Goal: Information Seeking & Learning: Compare options

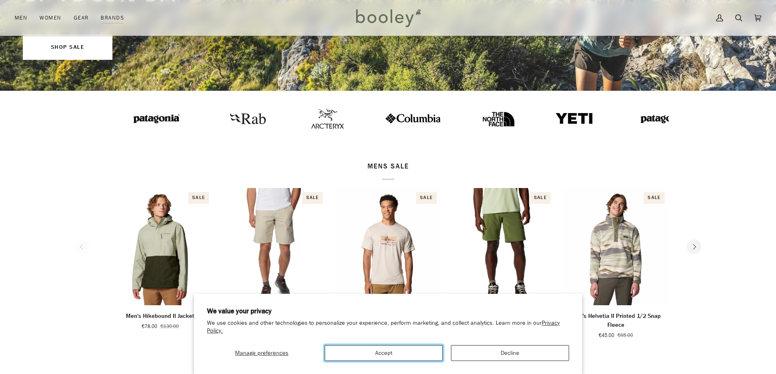
click at [391, 353] on button "Accept" at bounding box center [383, 353] width 118 height 16
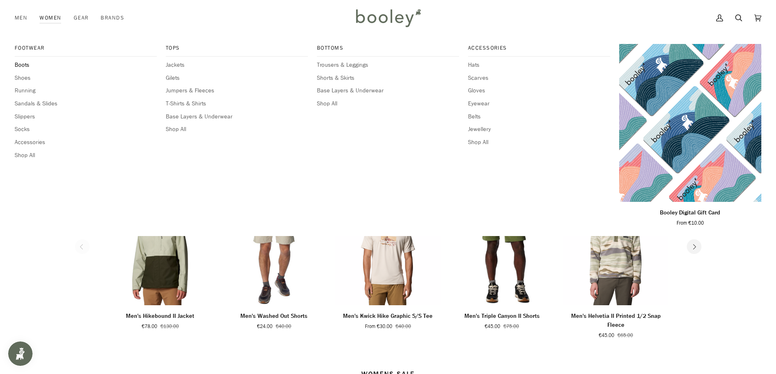
click at [22, 65] on span "Boots" at bounding box center [86, 65] width 142 height 9
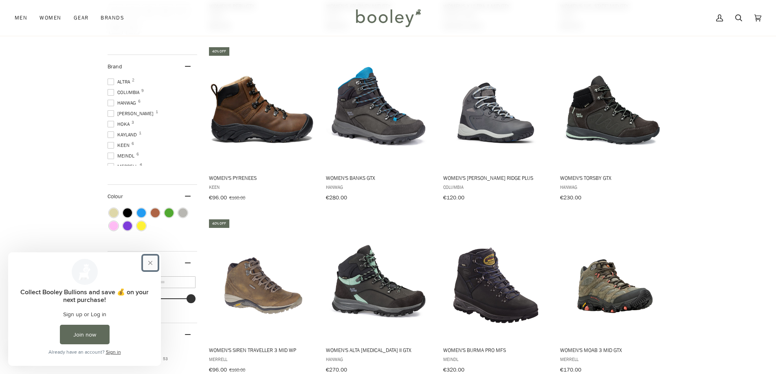
click at [150, 261] on button "Close prompt" at bounding box center [150, 263] width 15 height 15
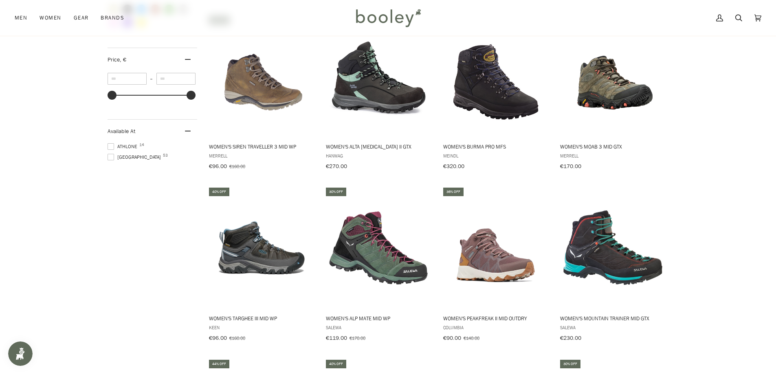
scroll to position [746, 0]
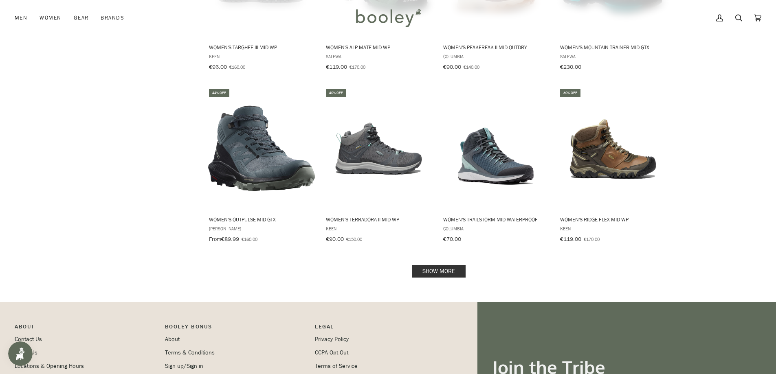
click at [456, 269] on link "Show more" at bounding box center [439, 271] width 54 height 13
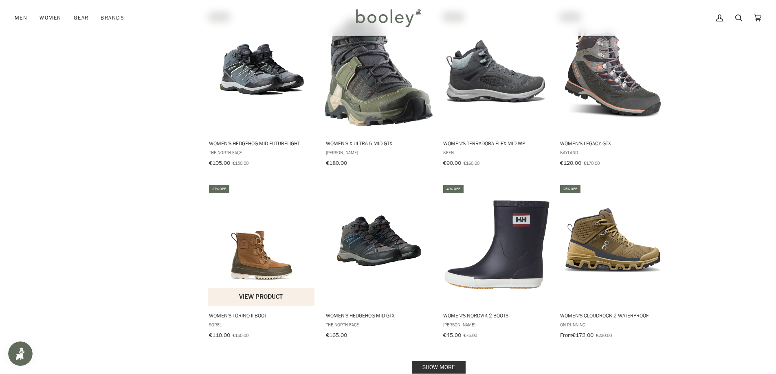
scroll to position [1560, 0]
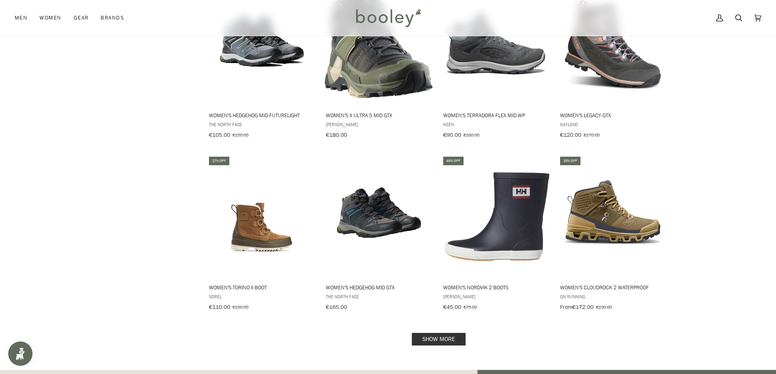
click at [452, 333] on link "Show more" at bounding box center [439, 339] width 54 height 13
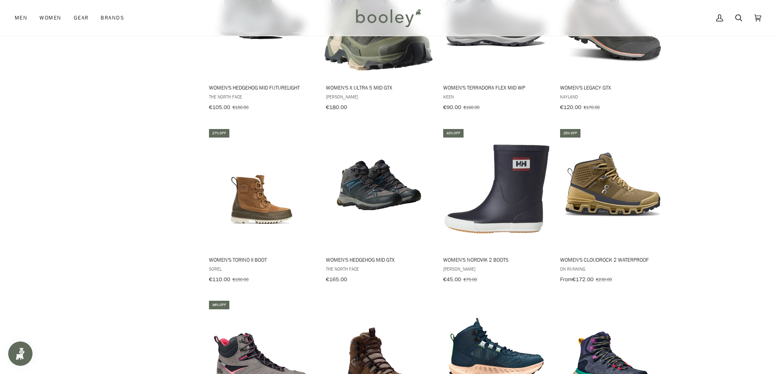
scroll to position [1696, 0]
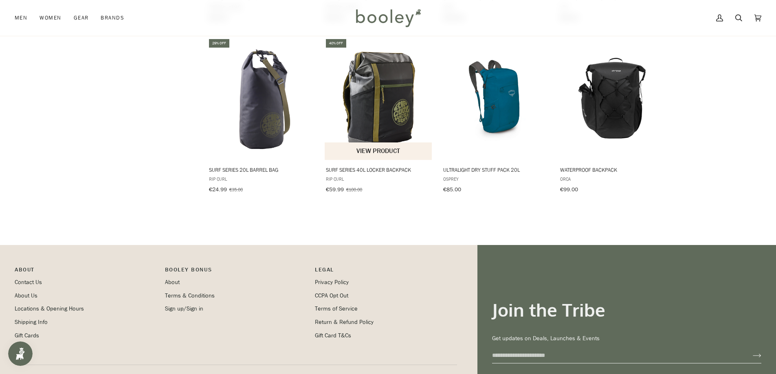
scroll to position [756, 0]
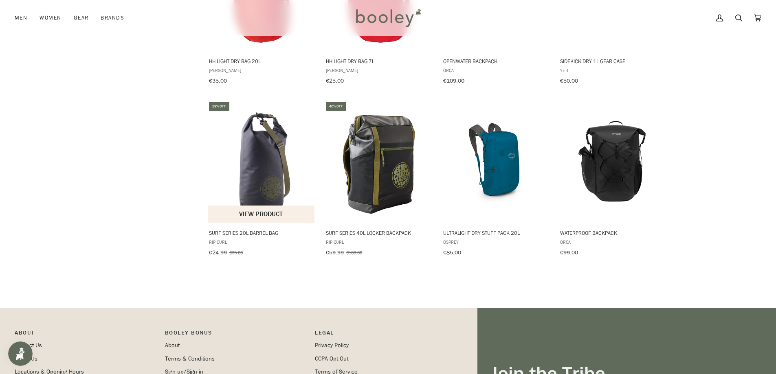
click at [280, 155] on img "Surf Series 20L Barrel Bag" at bounding box center [262, 162] width 108 height 108
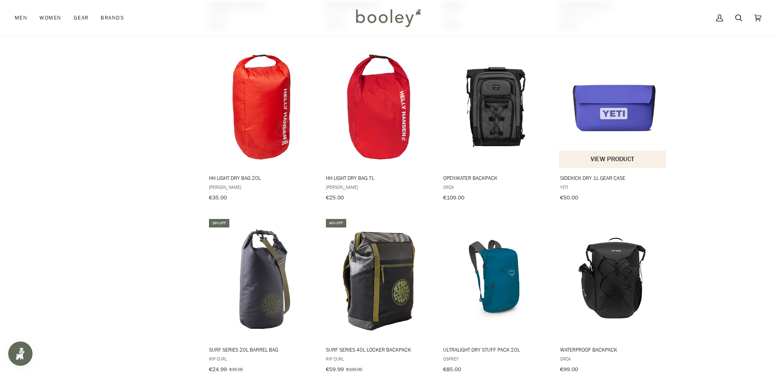
scroll to position [688, 0]
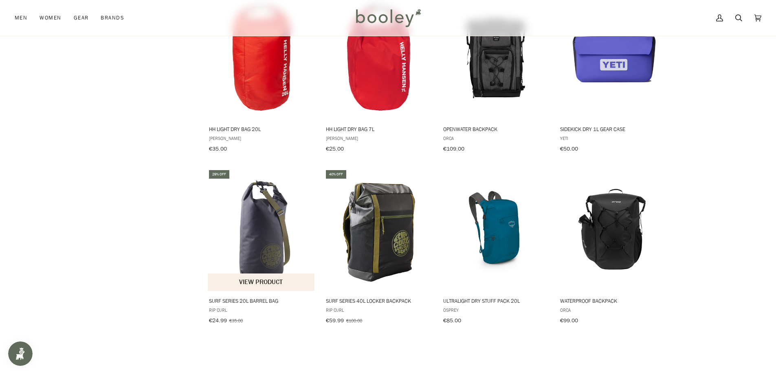
click at [260, 228] on img "Surf Series 20L Barrel Bag" at bounding box center [262, 230] width 108 height 108
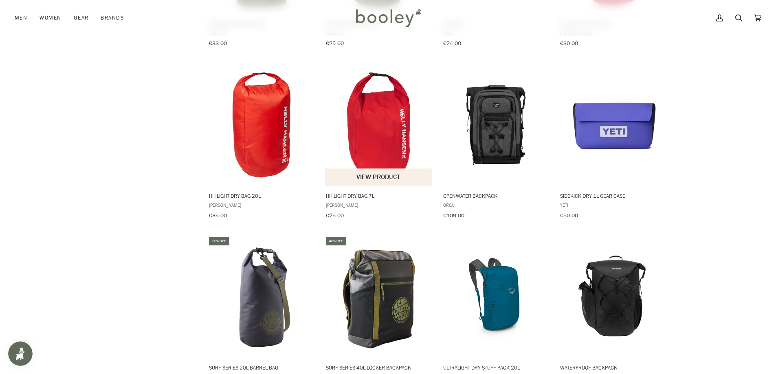
scroll to position [679, 0]
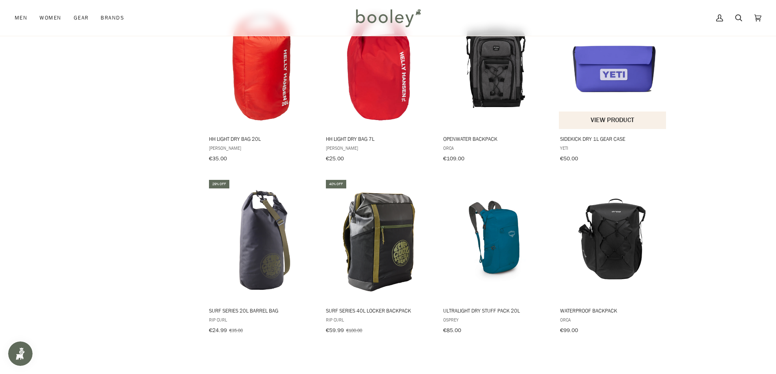
click at [613, 78] on img "Sidekick Dry 1L Gear Case" at bounding box center [613, 68] width 108 height 108
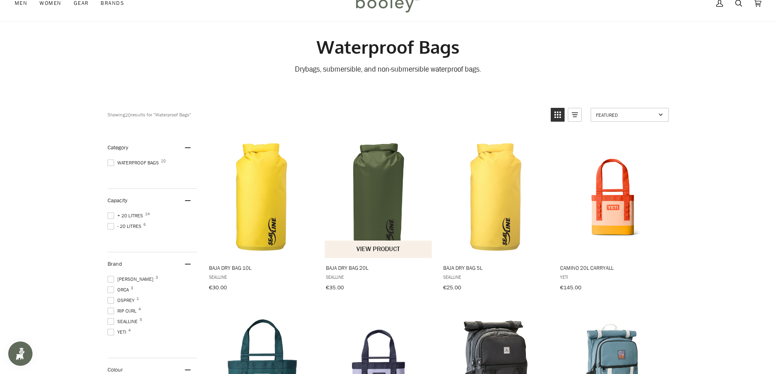
scroll to position [0, 0]
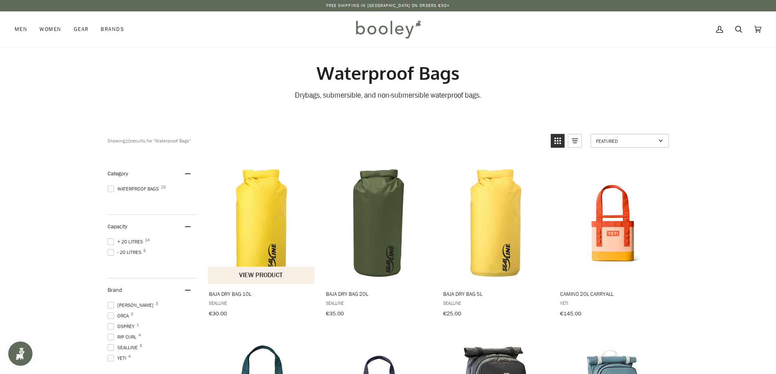
click at [256, 233] on img "Baja Dry Bag 10L" at bounding box center [262, 223] width 108 height 108
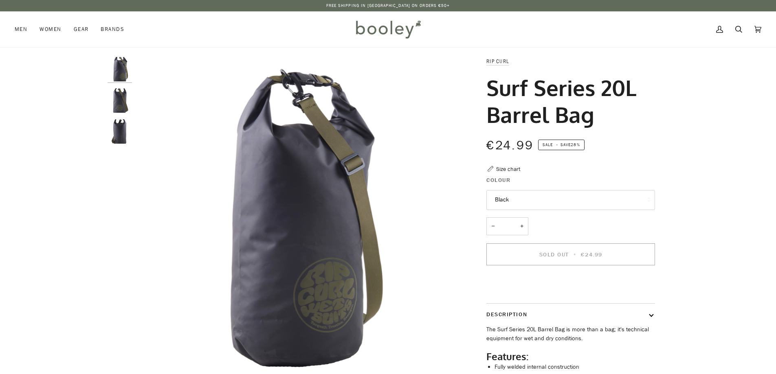
click at [123, 92] on img "Rip Curl Surf Series 20L Barrel Bag - Booley Galway" at bounding box center [119, 100] width 24 height 24
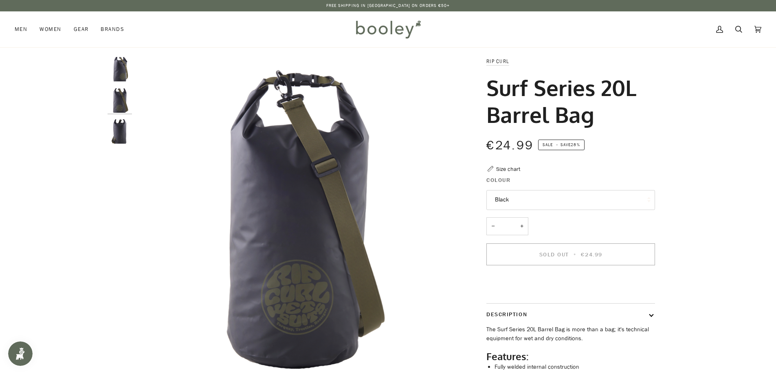
click at [122, 134] on img "Rip Curl Surf Series 20L Barrel Bag - Booley Galway" at bounding box center [119, 131] width 24 height 24
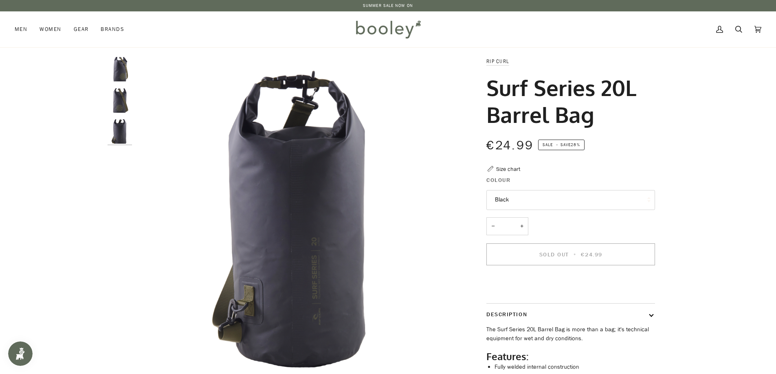
click at [501, 198] on button "Black" at bounding box center [570, 200] width 169 height 20
click at [665, 137] on div "Rip Curl Surf Series 20L Barrel Bag €24.99 Sale • Save 28% Size chart Colour Bl…" at bounding box center [563, 251] width 210 height 389
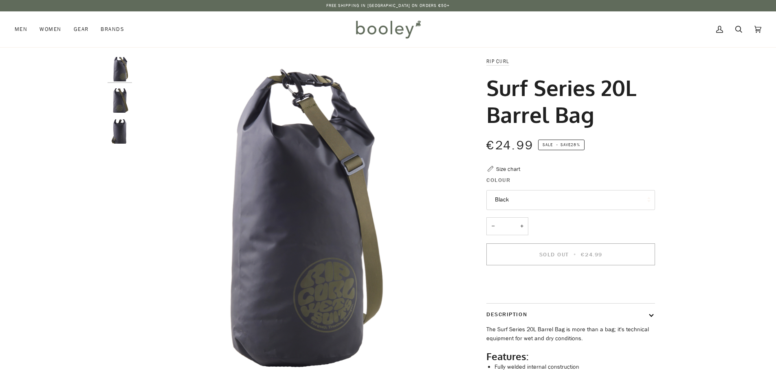
click at [738, 131] on div "Zoom Zoom Zoom" at bounding box center [388, 251] width 776 height 389
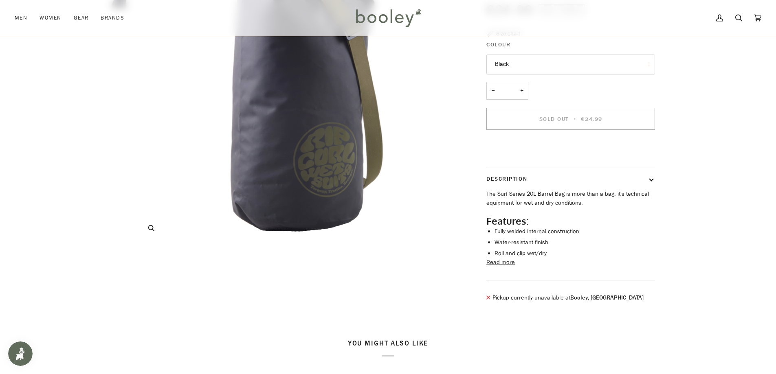
scroll to position [407, 0]
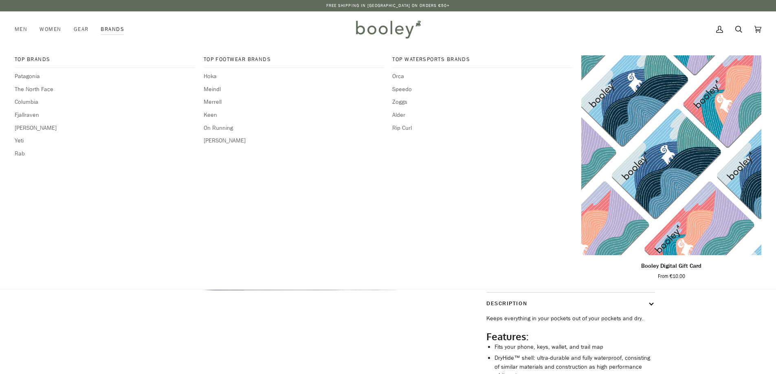
click at [120, 172] on div "Top Brands [GEOGRAPHIC_DATA] The North Face [GEOGRAPHIC_DATA] Fjallraven [PERSO…" at bounding box center [105, 168] width 180 height 226
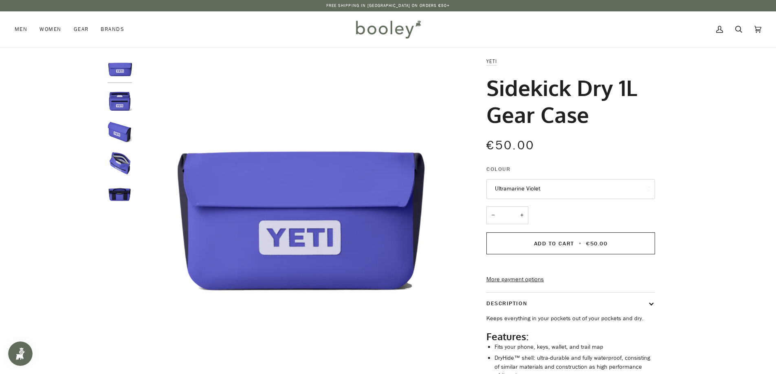
click at [121, 196] on img "Yeti Sidekick Dry 1L Gear Case Ultramarine Violet - Booley Galway" at bounding box center [119, 194] width 24 height 24
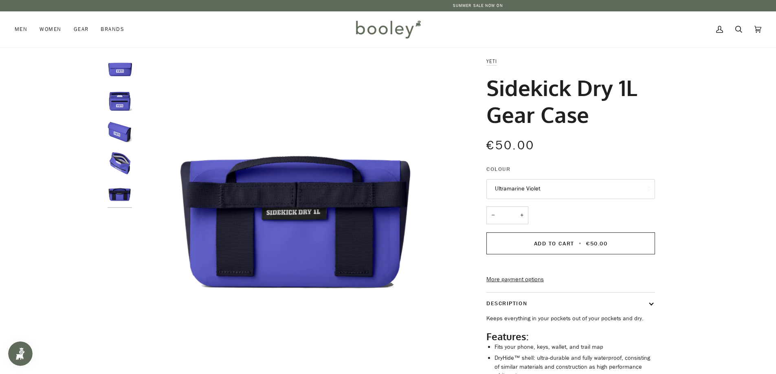
click at [122, 162] on img "Yeti Sidekick Dry 1L Gear Case Ultramarine Violet - Booley Galway" at bounding box center [119, 163] width 24 height 24
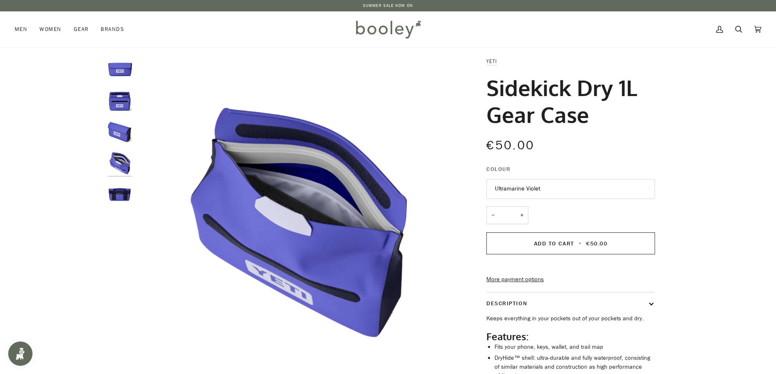
click at [131, 125] on img "Yeti Sidekick Dry 1L Gear Case Ultramarine Violet - Booley Galway" at bounding box center [119, 131] width 24 height 24
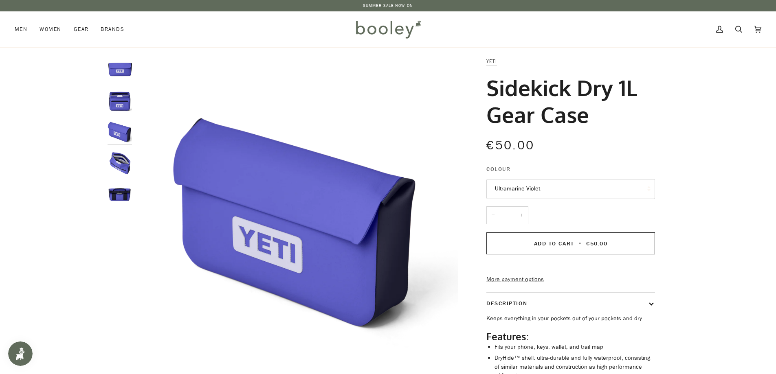
click at [121, 100] on img "Yeti Sidekick Dry 1L Gear Case Ultramarine Violet - Booley Galway" at bounding box center [119, 100] width 24 height 24
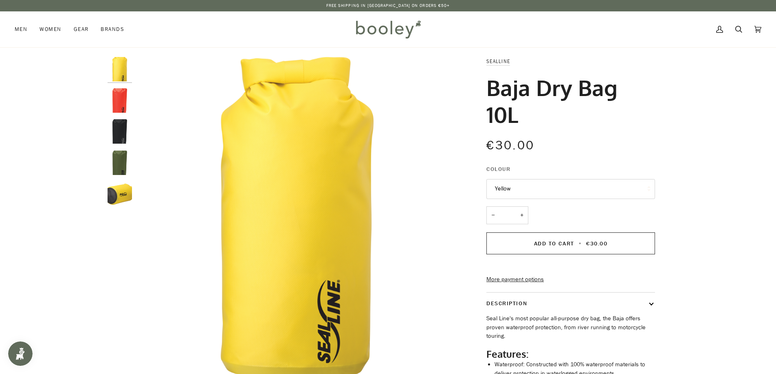
click at [521, 188] on button "Yellow" at bounding box center [570, 189] width 169 height 20
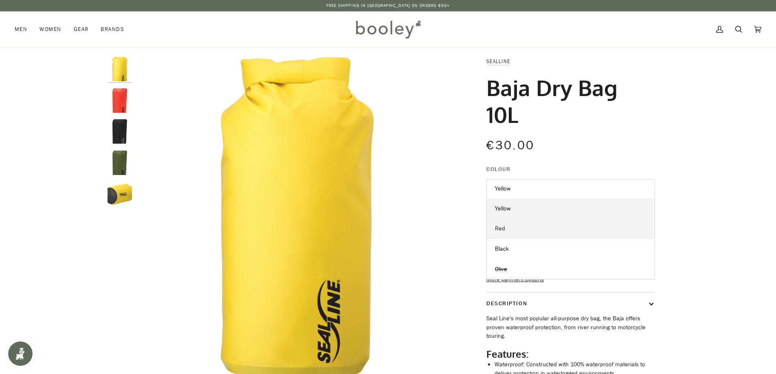
click at [506, 221] on link "Red" at bounding box center [571, 229] width 168 height 20
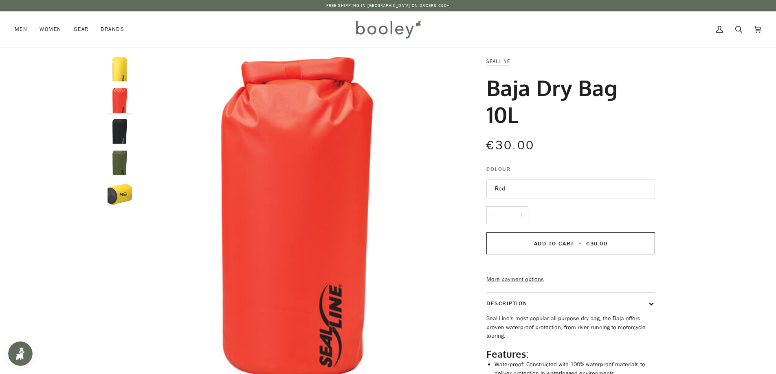
click at [531, 190] on button "Red" at bounding box center [570, 189] width 169 height 20
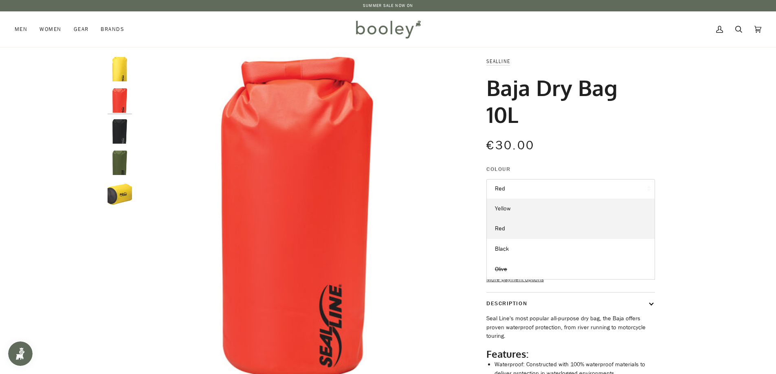
click at [499, 209] on span "Yellow" at bounding box center [503, 209] width 16 height 8
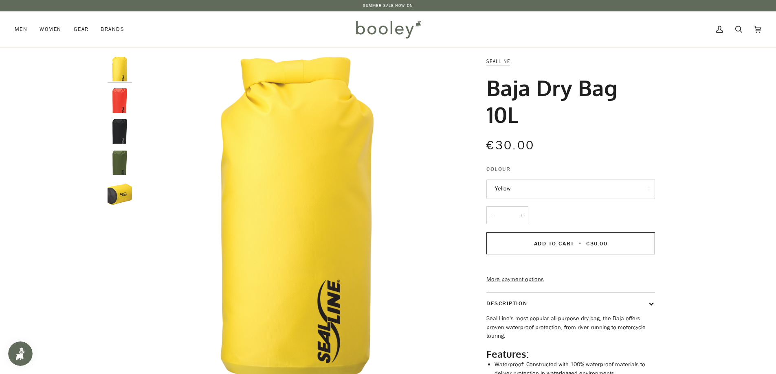
click at [125, 190] on img "SealLine Baja Dry Bag 10L Yellow - Booley Galway" at bounding box center [119, 194] width 24 height 24
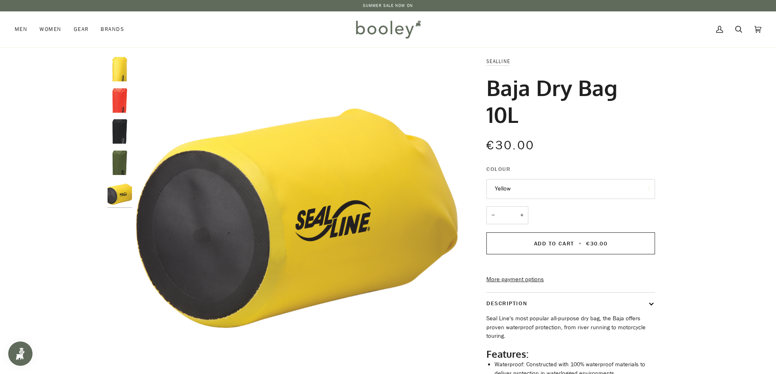
click at [129, 96] on img "SealLine Baja Dry Bag 10L Red - Booley Galway" at bounding box center [119, 100] width 24 height 24
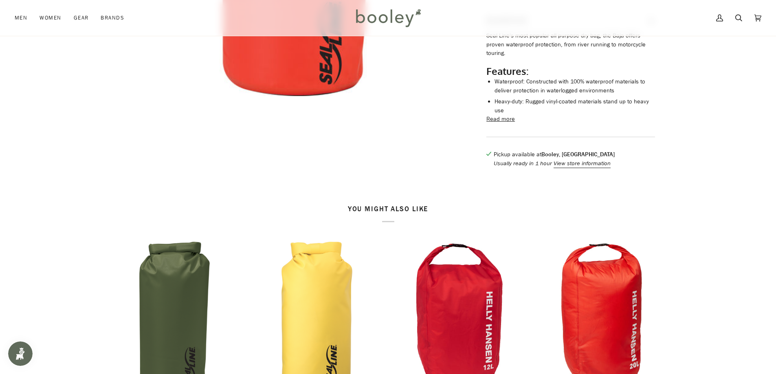
scroll to position [407, 0]
